Goal: Task Accomplishment & Management: Complete application form

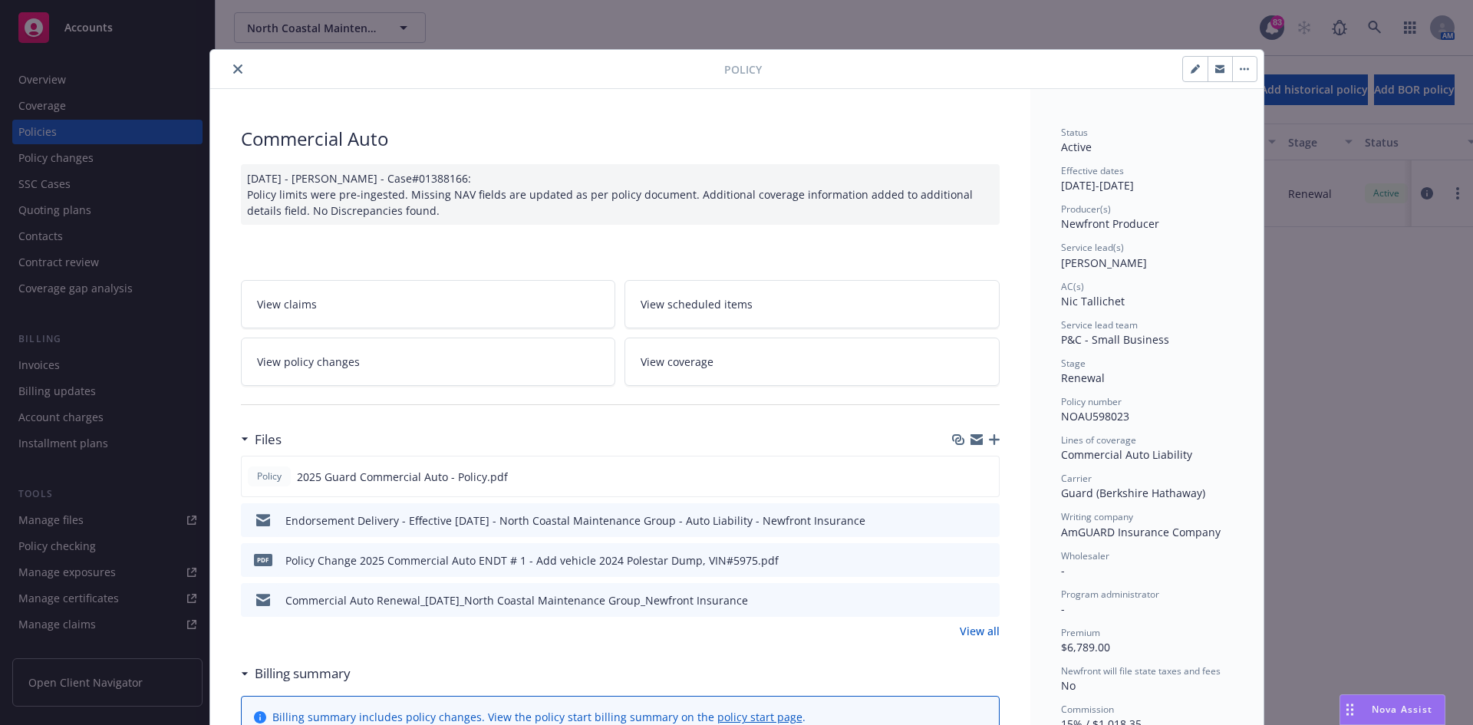
click at [233, 69] on icon "close" at bounding box center [237, 68] width 9 height 9
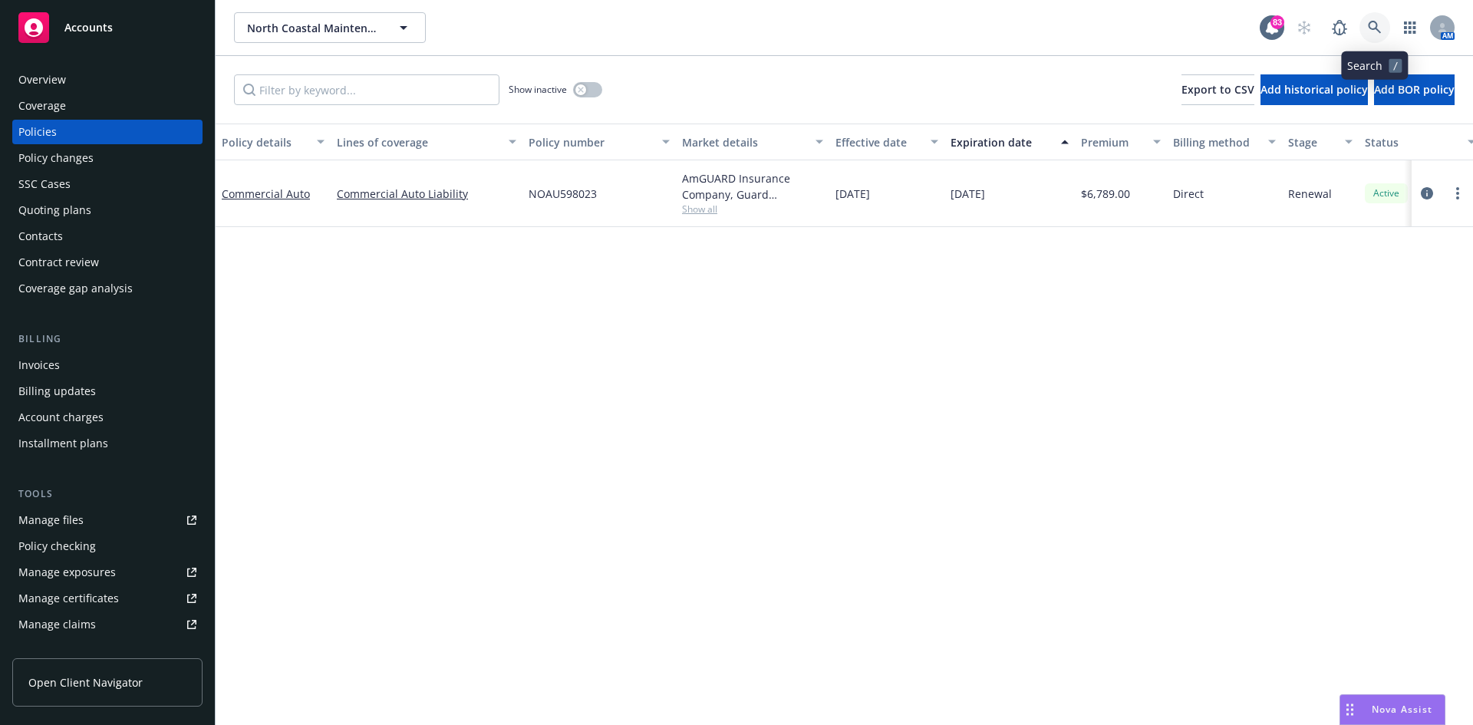
click at [1380, 18] on link at bounding box center [1375, 27] width 31 height 31
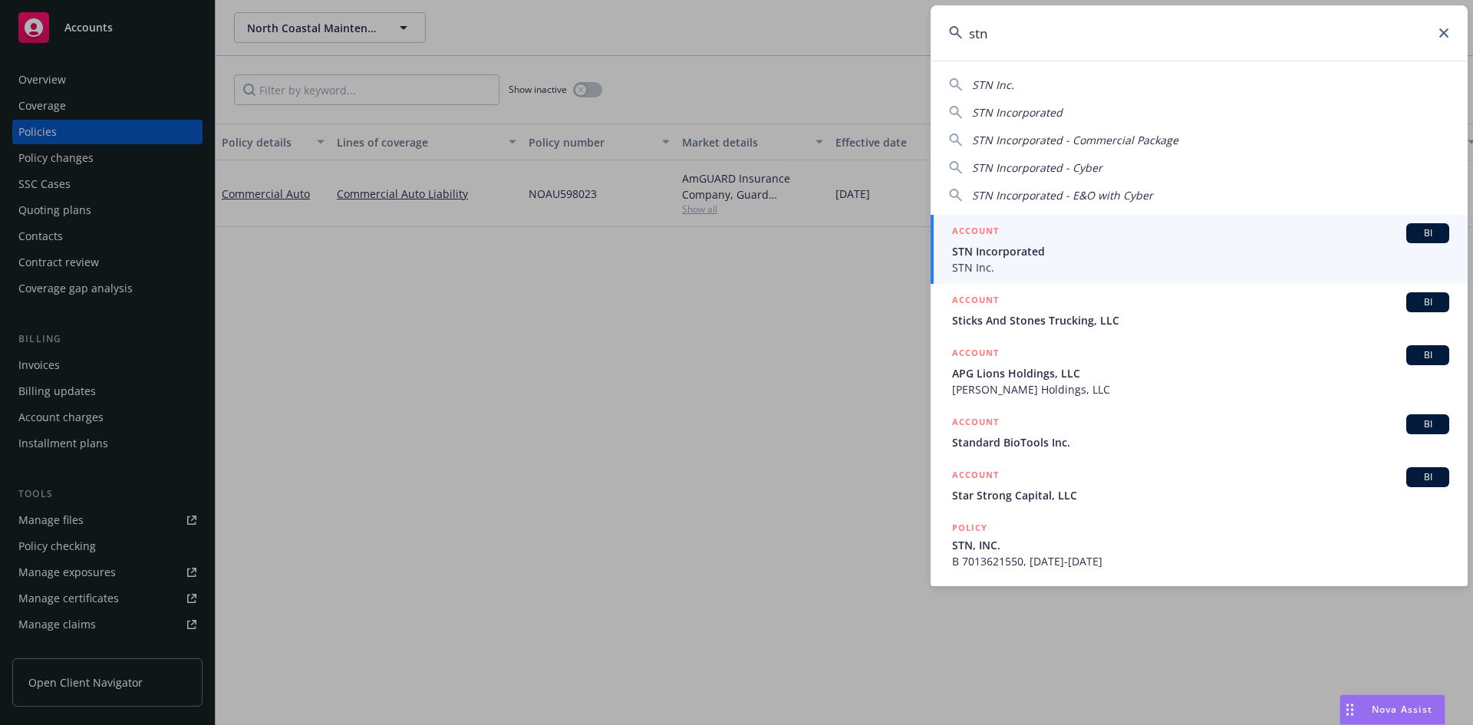
type input "stn"
click at [977, 228] on h5 "ACCOUNT" at bounding box center [975, 232] width 47 height 18
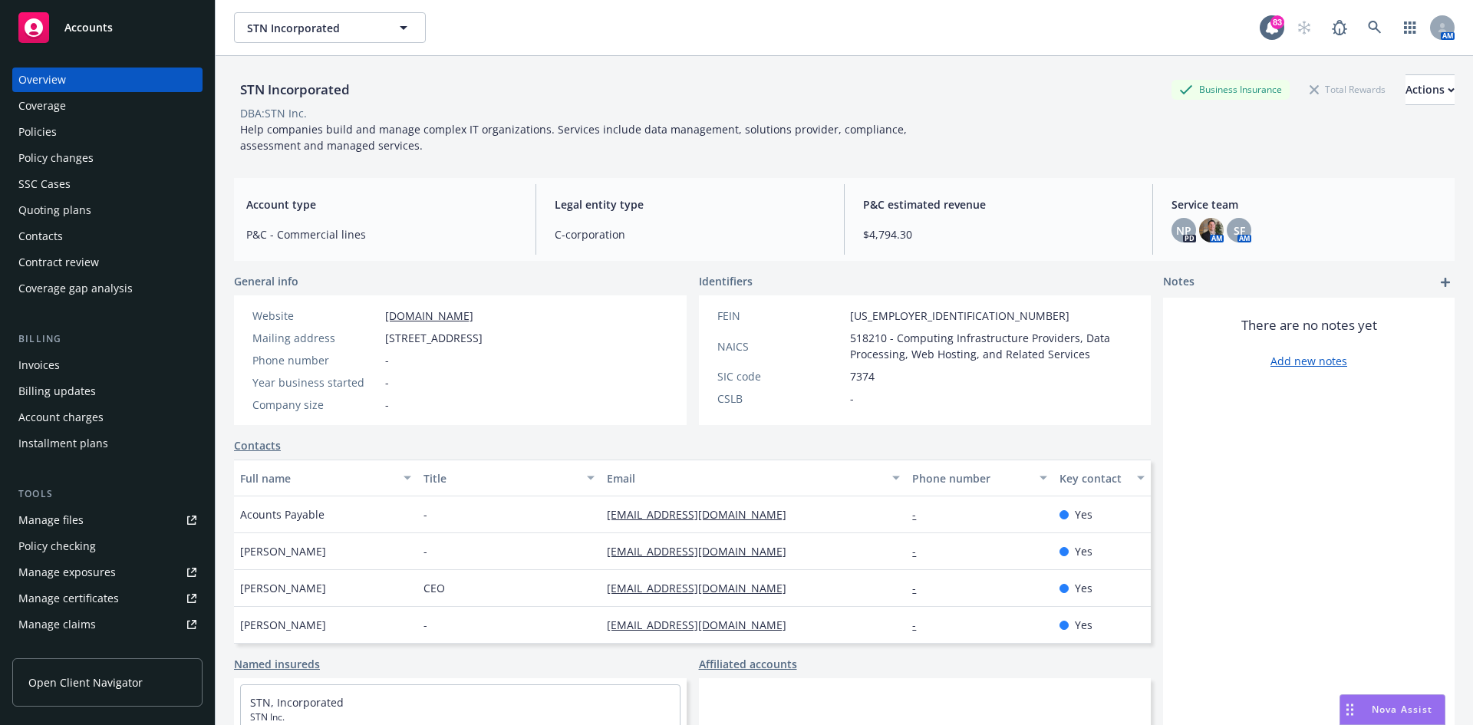
click at [82, 134] on div "Policies" at bounding box center [107, 132] width 178 height 25
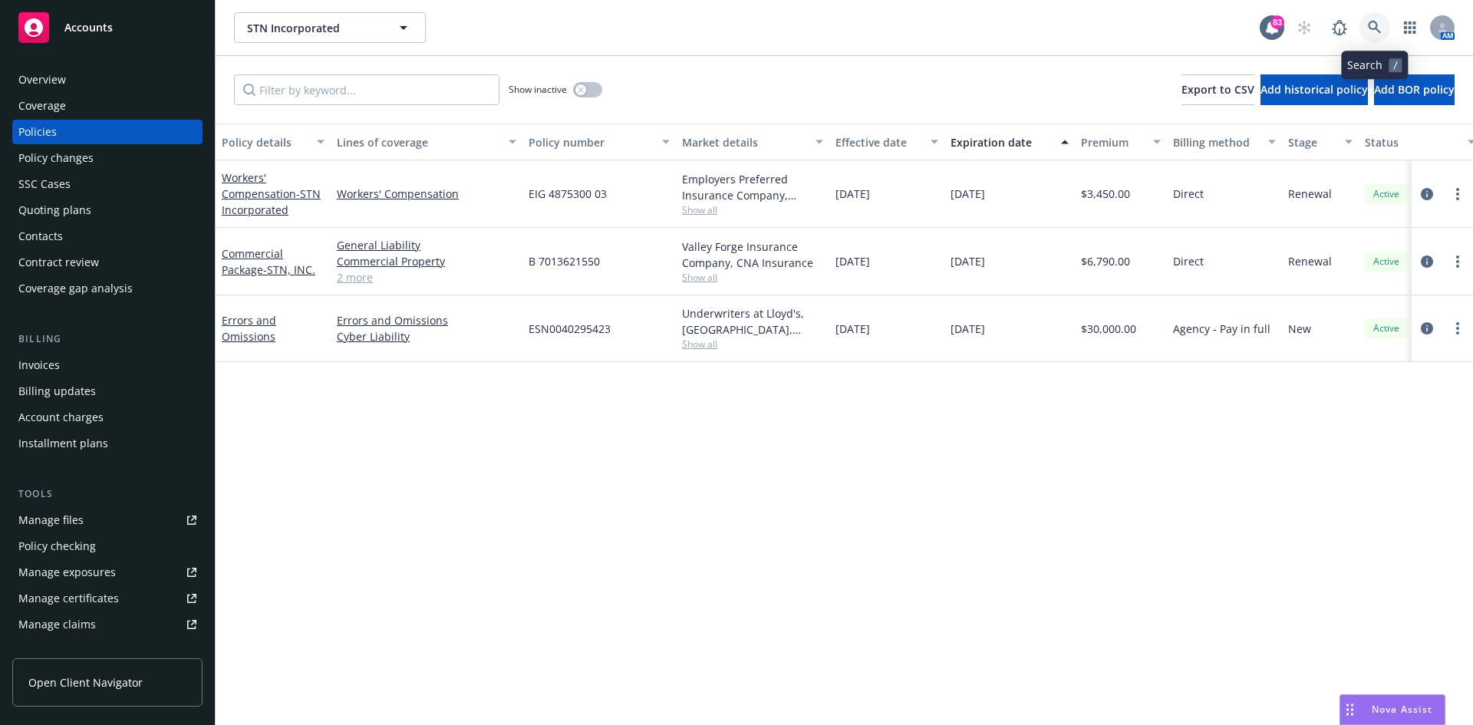
click at [1387, 31] on link at bounding box center [1375, 27] width 31 height 31
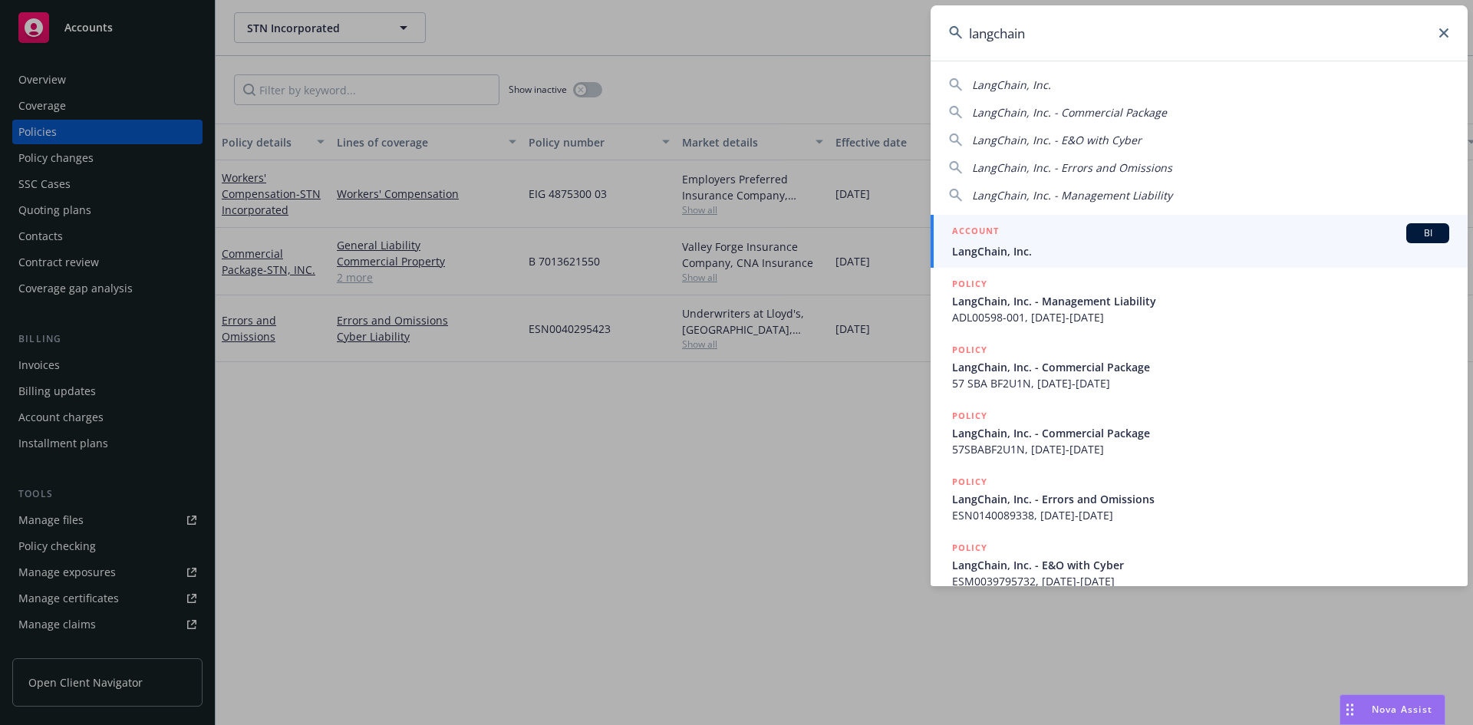
type input "langchain"
click at [992, 230] on h5 "ACCOUNT" at bounding box center [975, 232] width 47 height 18
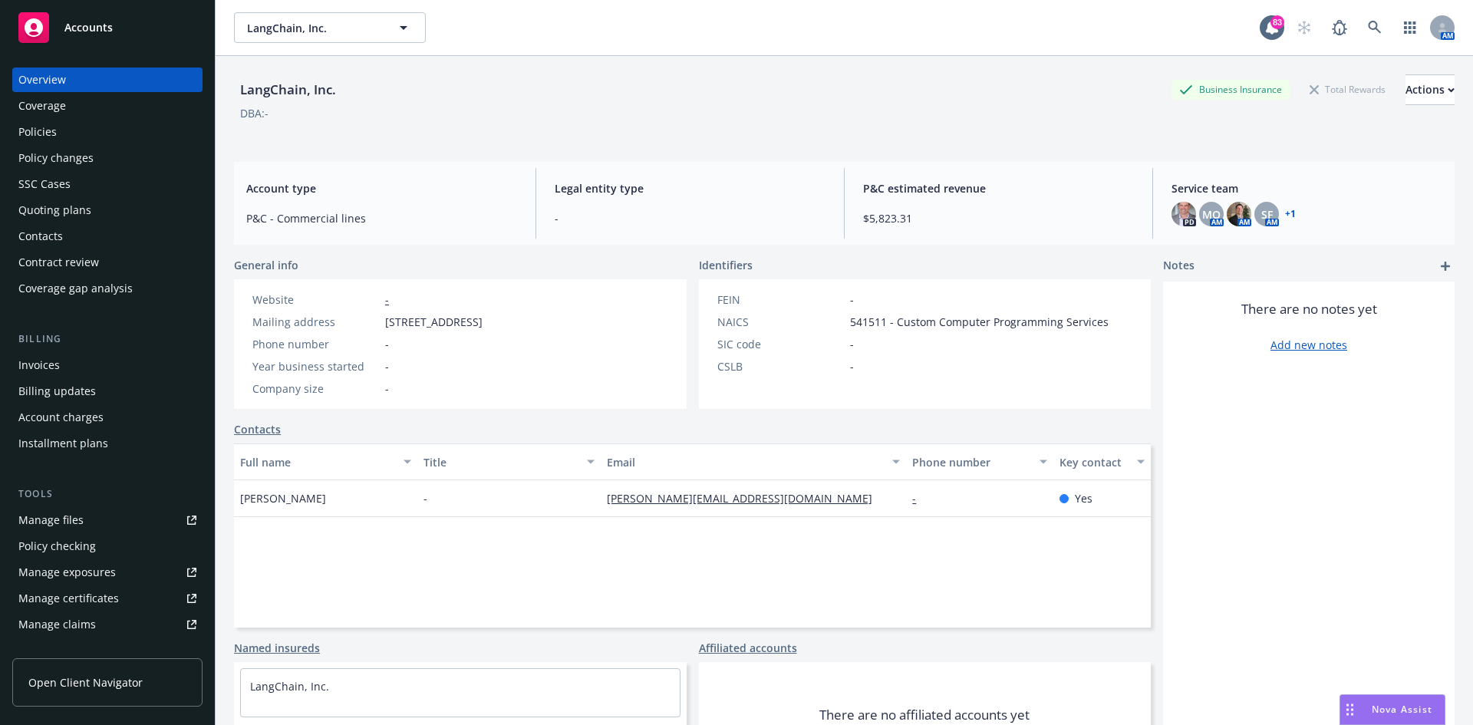
click at [112, 125] on div "Policies" at bounding box center [107, 132] width 178 height 25
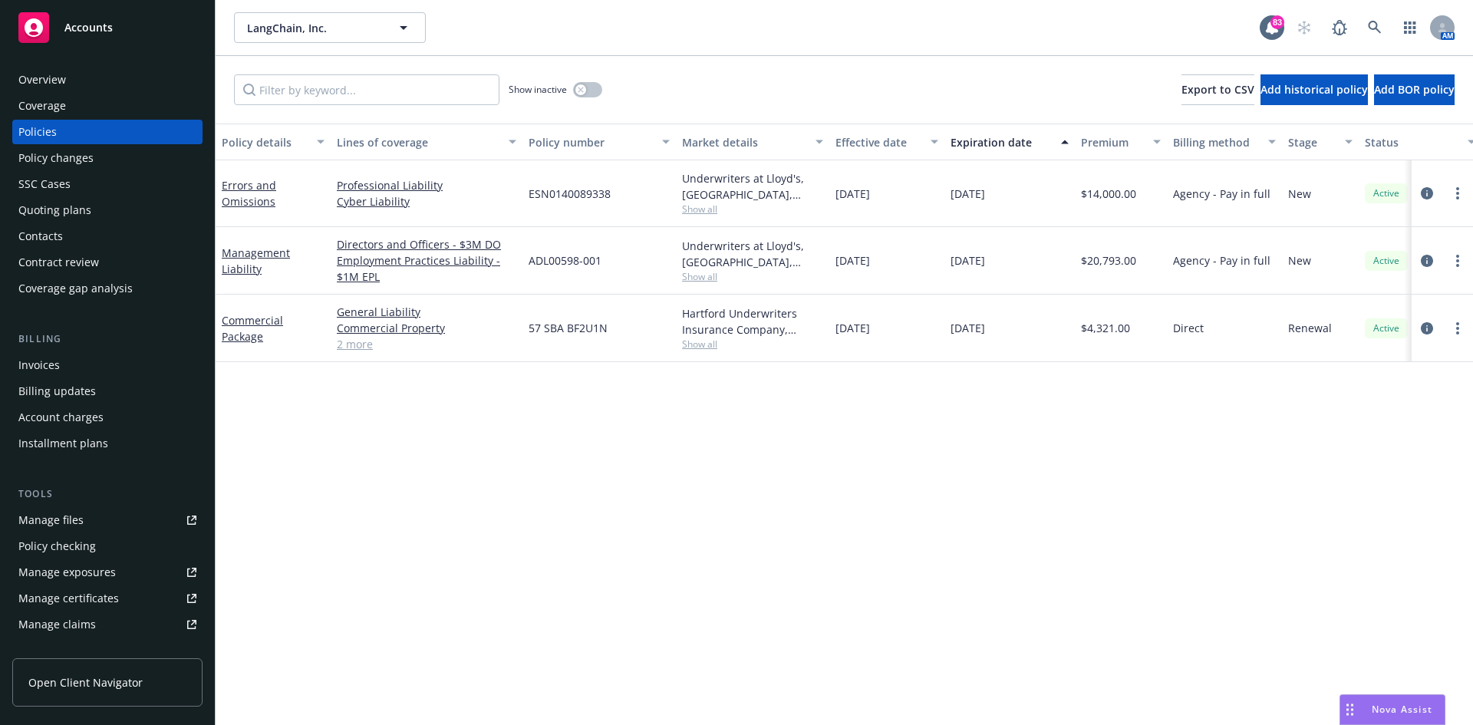
click at [84, 75] on div "Overview" at bounding box center [107, 80] width 178 height 25
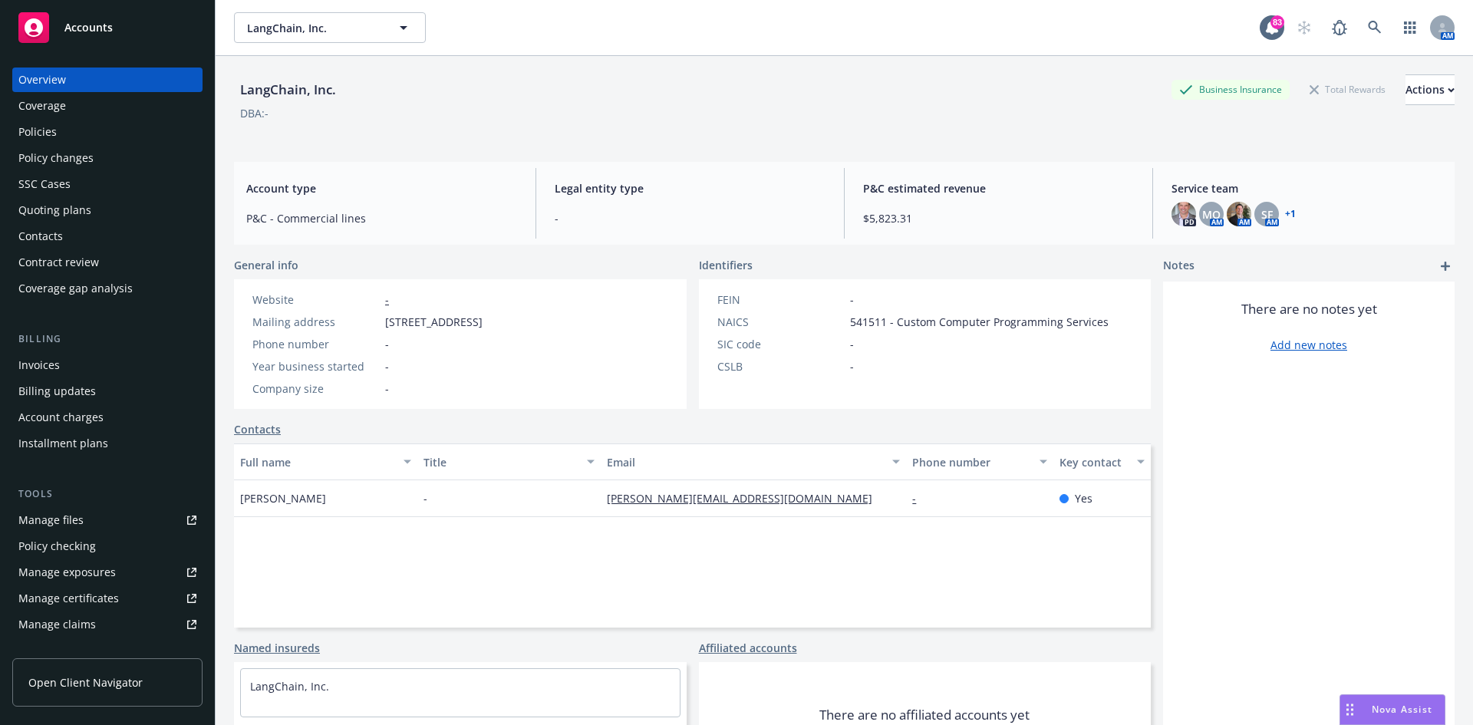
click at [86, 235] on div "Contacts" at bounding box center [107, 236] width 178 height 25
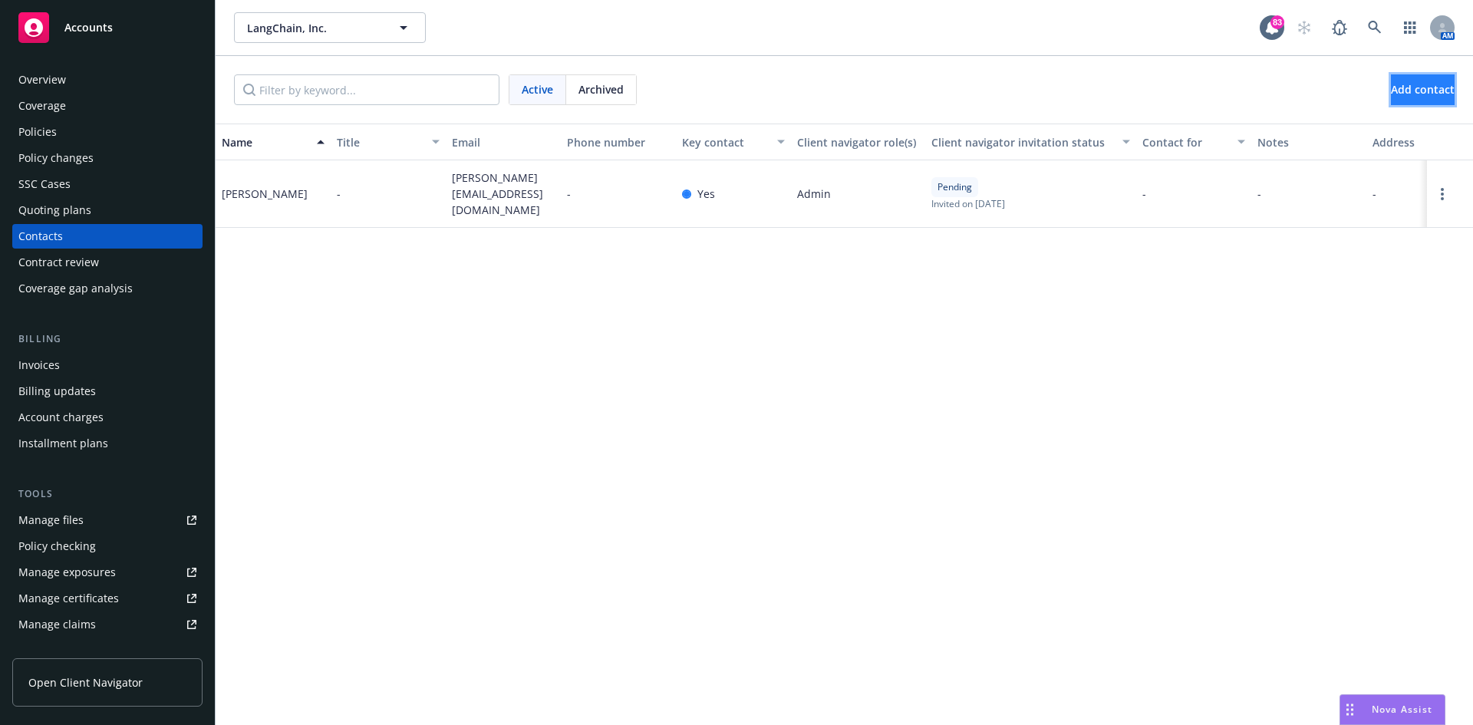
click at [1412, 91] on span "Add contact" at bounding box center [1423, 89] width 64 height 15
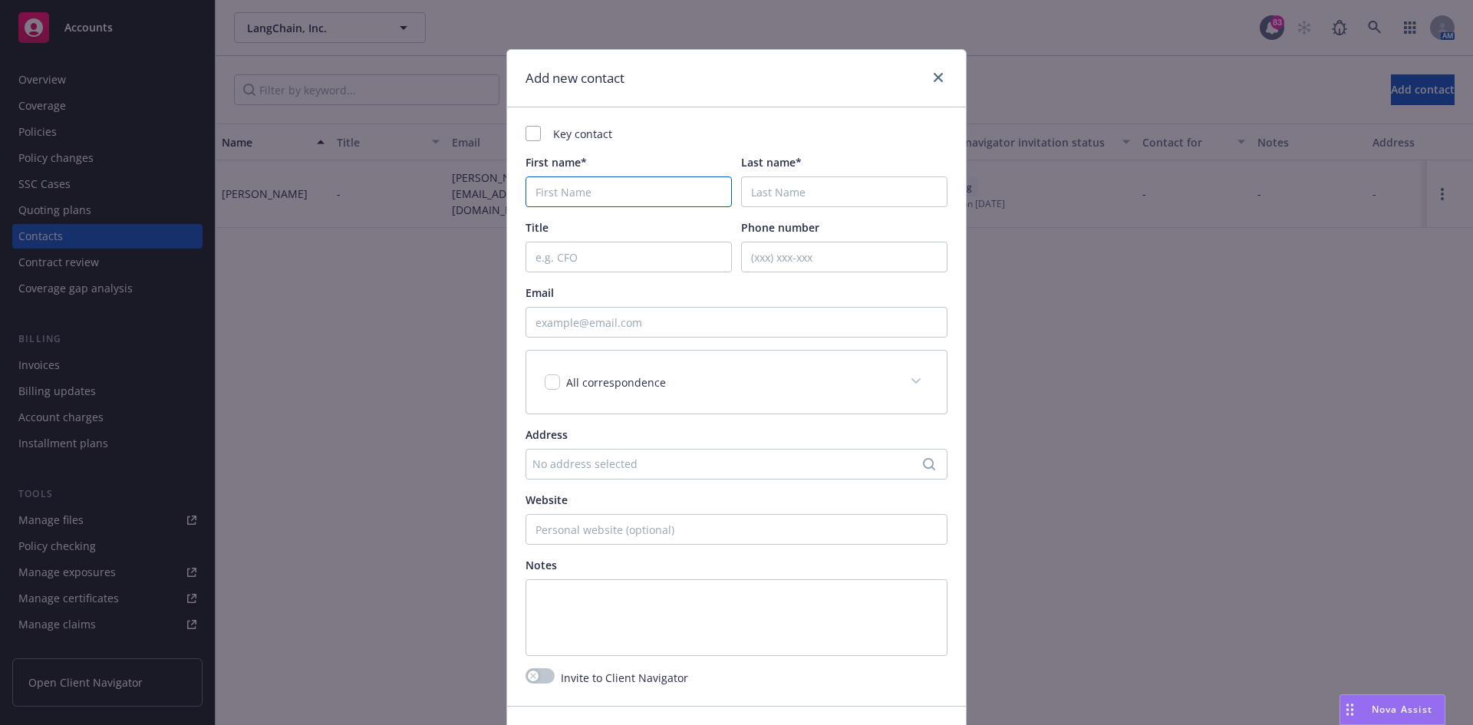
click at [631, 196] on input "First name*" at bounding box center [629, 191] width 206 height 31
click at [526, 136] on div at bounding box center [533, 133] width 15 height 15
checkbox input "true"
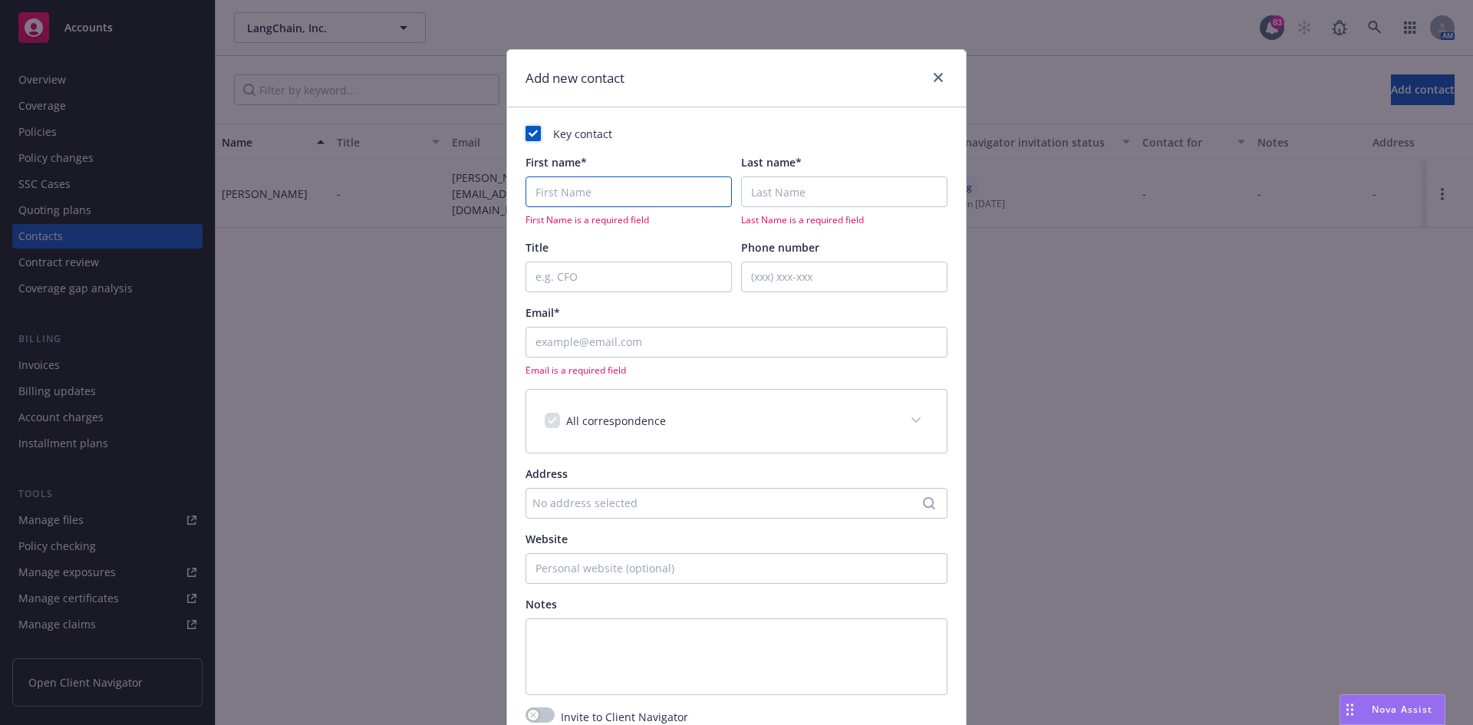
click at [559, 178] on input "First name*" at bounding box center [629, 191] width 206 height 31
type input "[PERSON_NAME]"
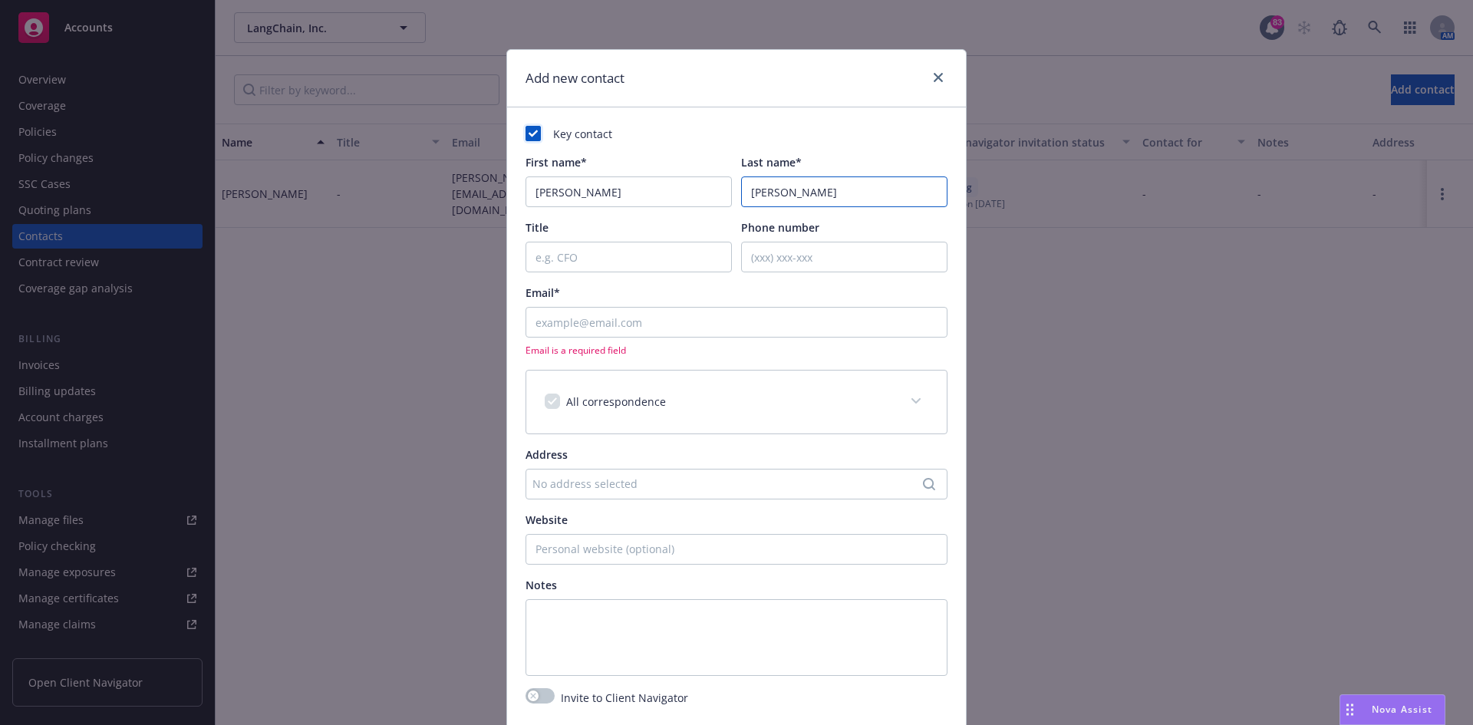
type input "[PERSON_NAME]"
paste input "[EMAIL_ADDRESS][DOMAIN_NAME]"
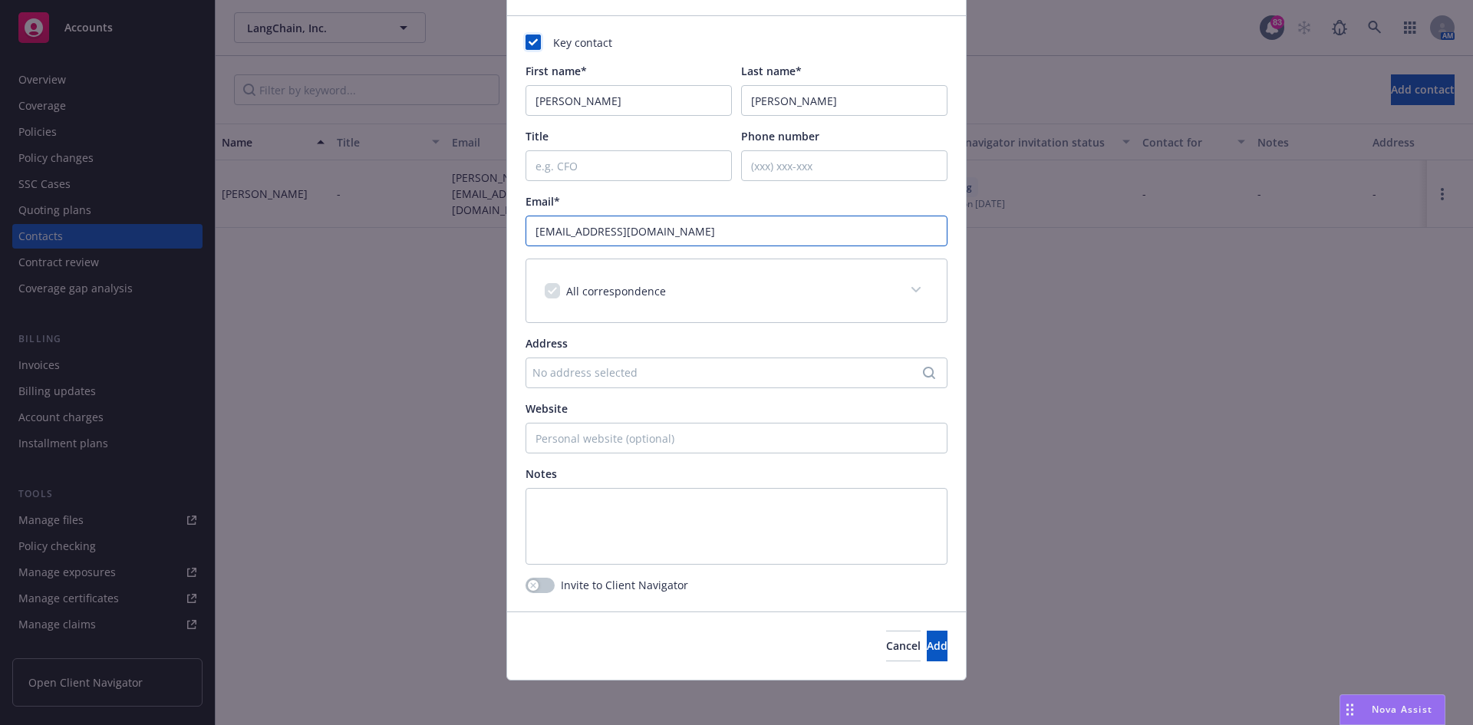
scroll to position [96, 0]
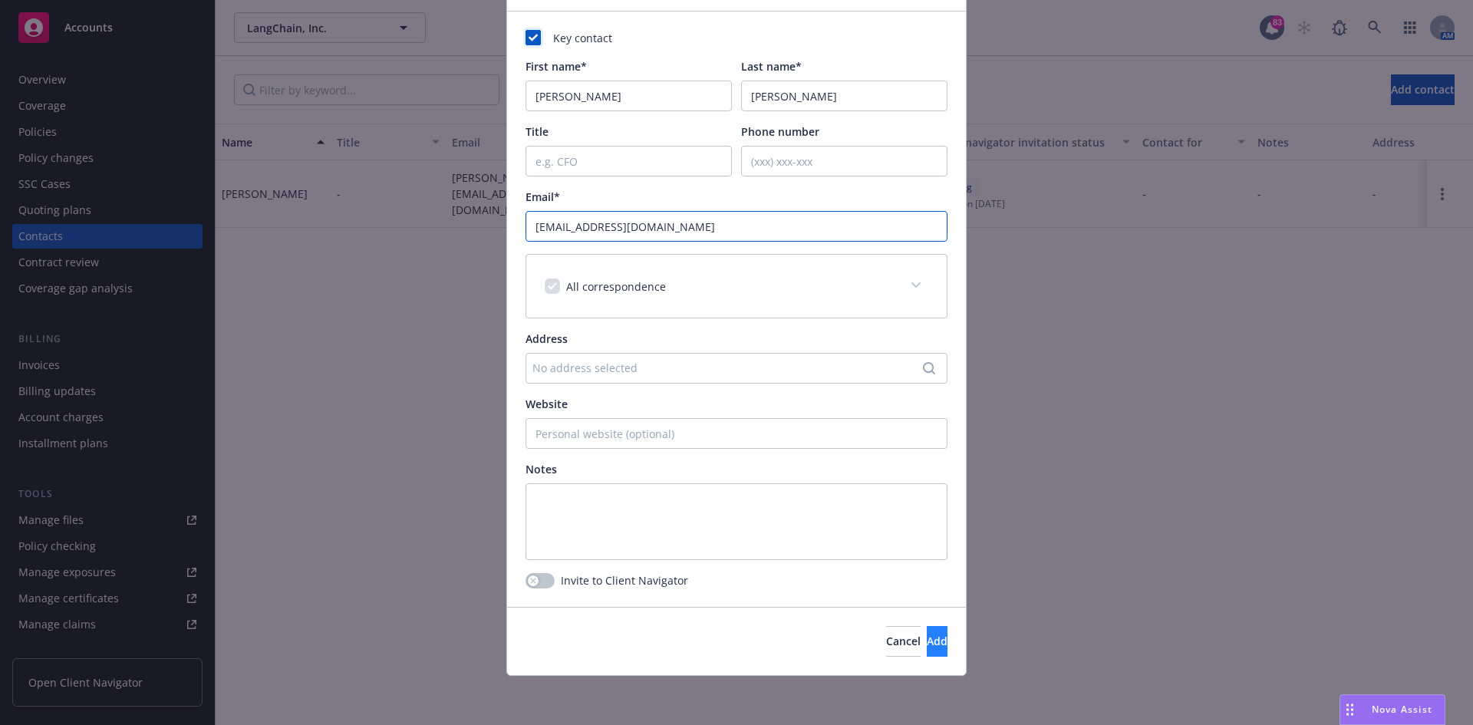
type input "[EMAIL_ADDRESS][DOMAIN_NAME]"
click at [927, 638] on button "Add" at bounding box center [937, 641] width 21 height 31
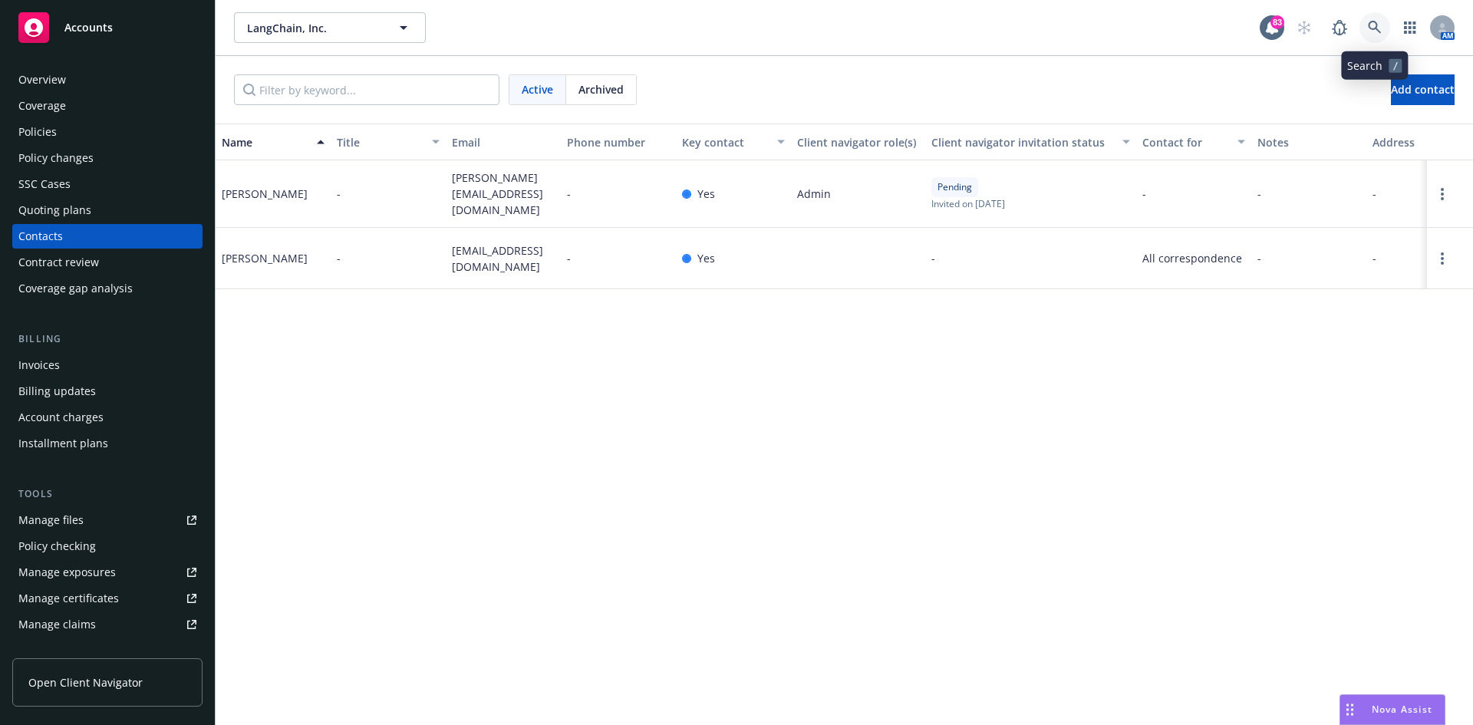
click at [1368, 28] on icon at bounding box center [1375, 28] width 14 height 14
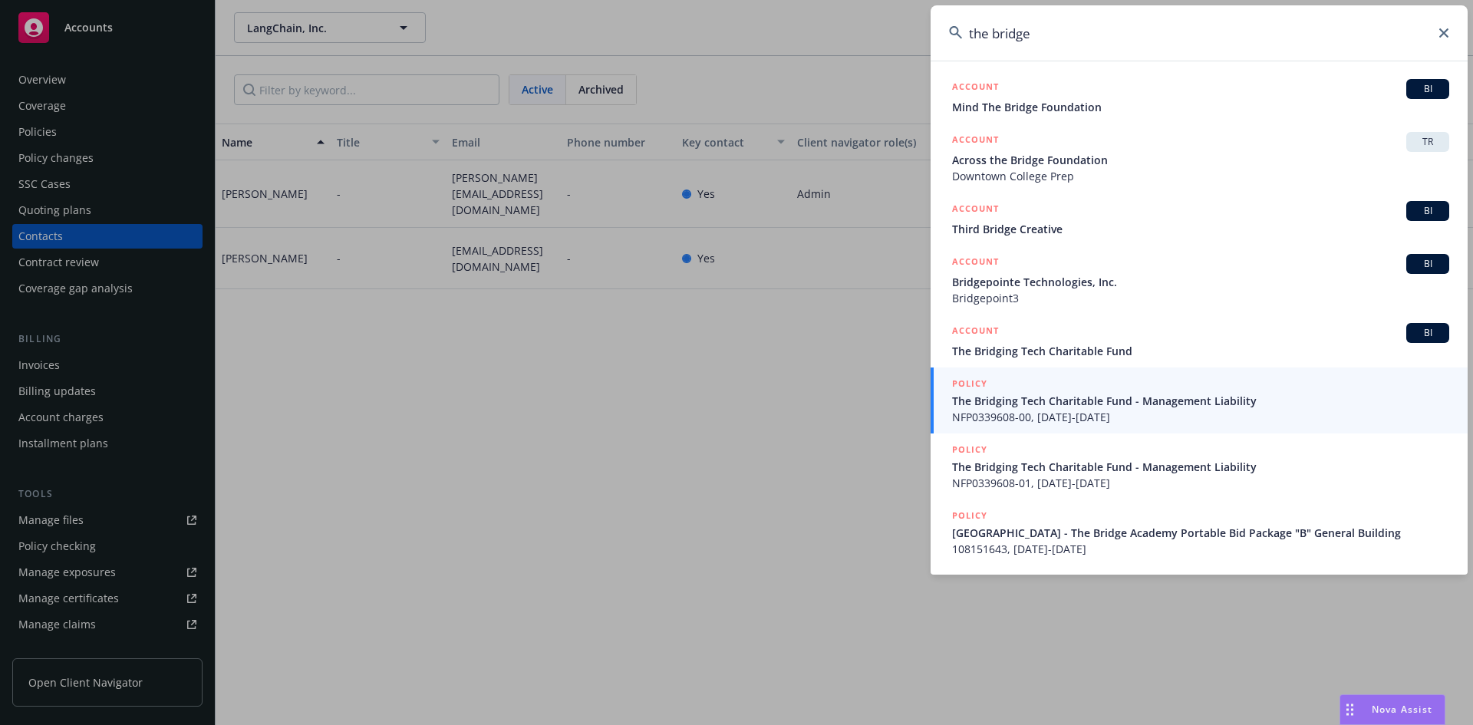
type input "the bridge"
click at [975, 385] on h5 "POLICY" at bounding box center [969, 383] width 35 height 15
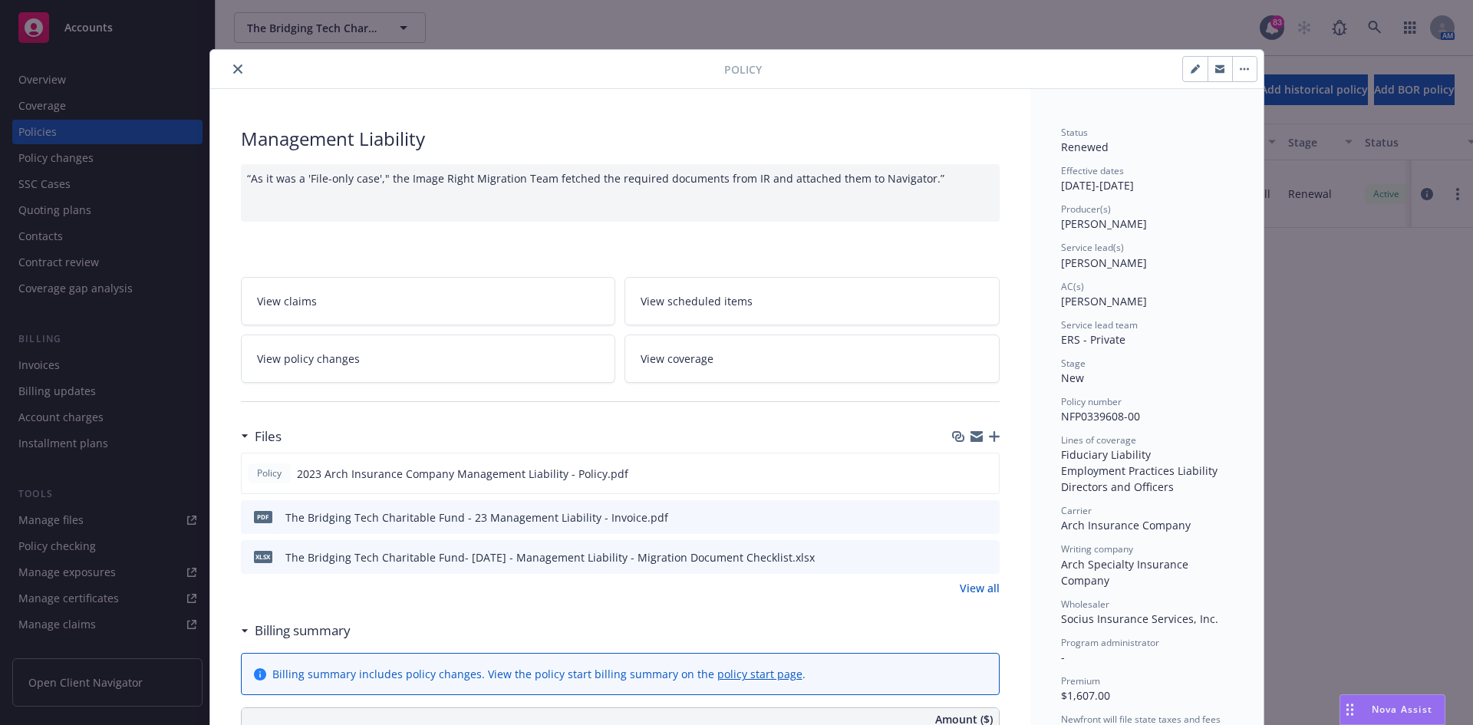
click at [233, 70] on icon "close" at bounding box center [237, 68] width 9 height 9
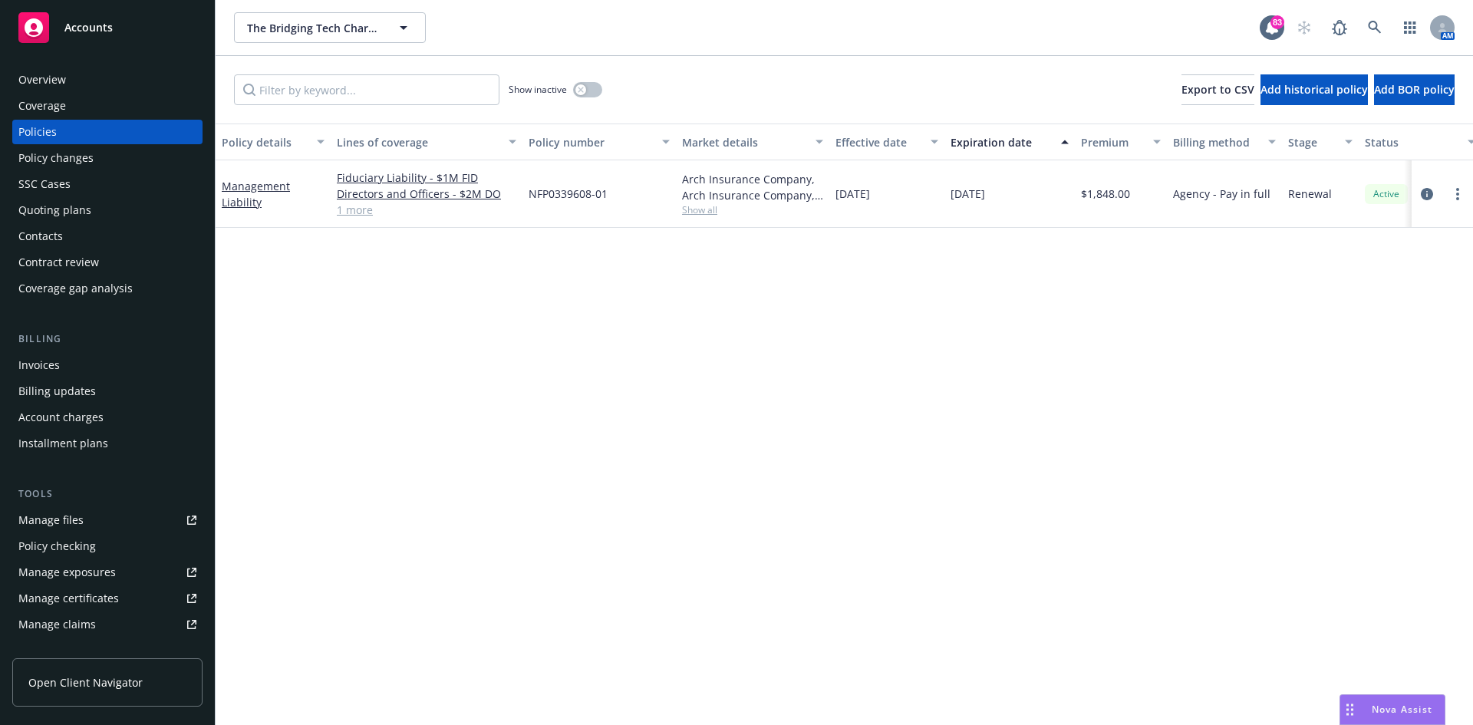
click at [689, 214] on span "Show all" at bounding box center [752, 209] width 141 height 13
click at [885, 269] on div "Policy details Lines of coverage Policy number Market details Effective date Ex…" at bounding box center [845, 425] width 1258 height 602
click at [614, 191] on div "NFP0339608-01" at bounding box center [599, 194] width 153 height 68
drag, startPoint x: 610, startPoint y: 195, endPoint x: 530, endPoint y: 193, distance: 79.8
click at [530, 193] on div "NFP0339608-01" at bounding box center [599, 194] width 153 height 68
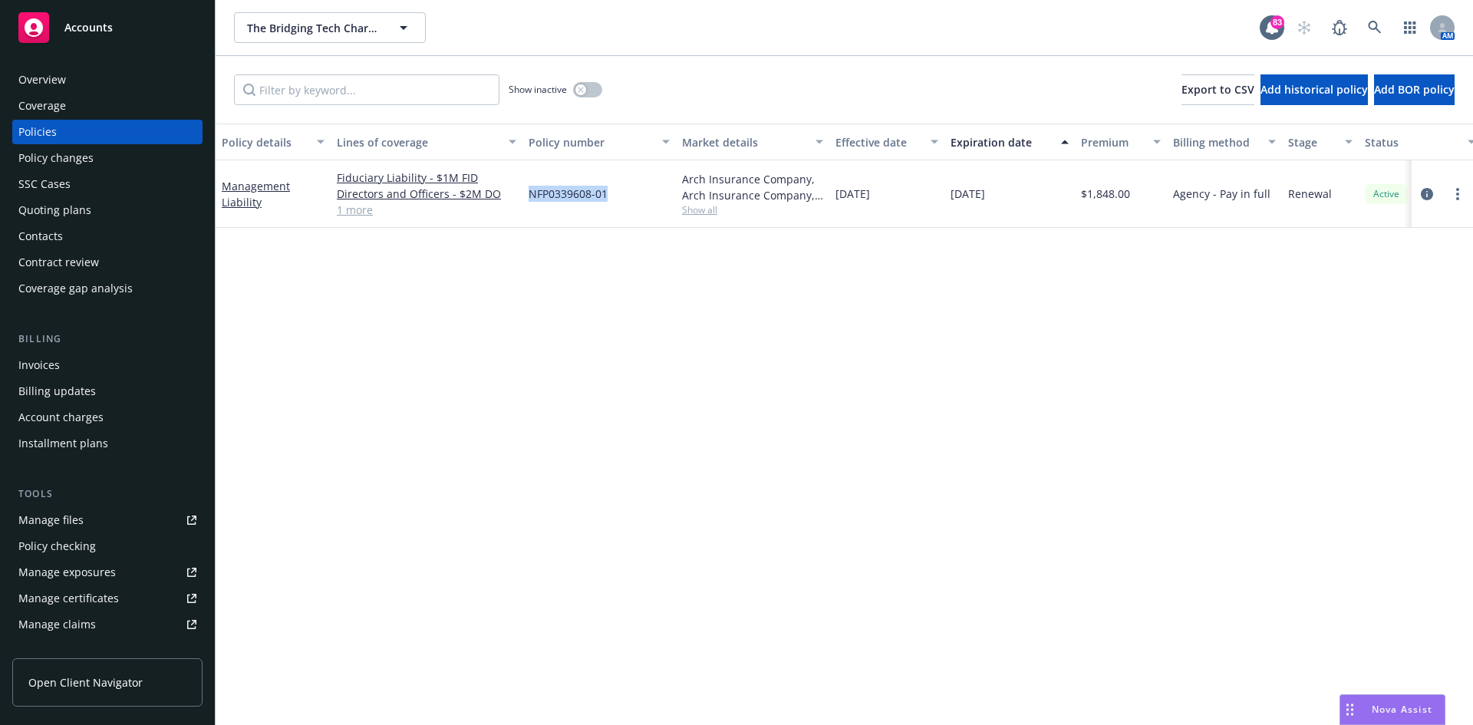
copy span "NFP0339608-01"
